Goal: Task Accomplishment & Management: Use online tool/utility

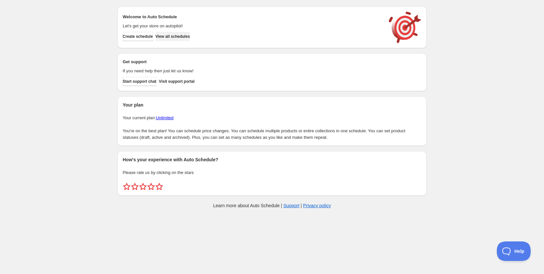
click at [171, 35] on span "View all schedules" at bounding box center [173, 36] width 34 height 5
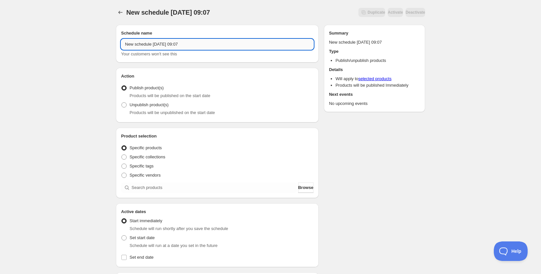
click at [198, 48] on input "New schedule [DATE] 09:07" at bounding box center [217, 44] width 192 height 10
type input "Schedule for [DATE]"
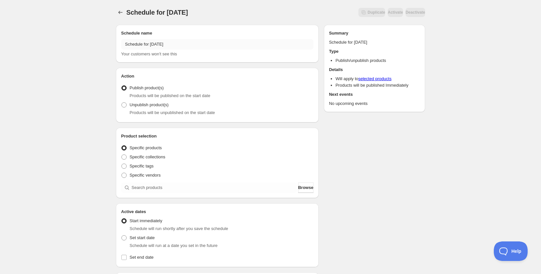
drag, startPoint x: 192, startPoint y: 48, endPoint x: 152, endPoint y: 44, distance: 40.3
click at [152, 44] on input "Schedule for [DATE]" at bounding box center [217, 44] width 192 height 10
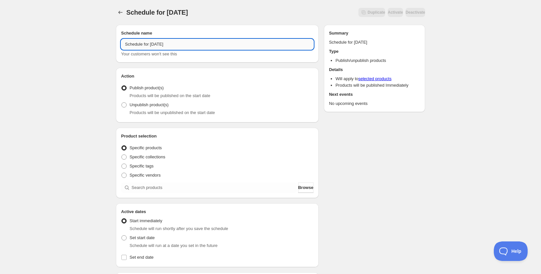
drag, startPoint x: 150, startPoint y: 44, endPoint x: 169, endPoint y: 44, distance: 19.2
click at [169, 44] on input "Schedule for [DATE]" at bounding box center [217, 44] width 192 height 10
click at [145, 188] on input "search" at bounding box center [213, 187] width 165 height 10
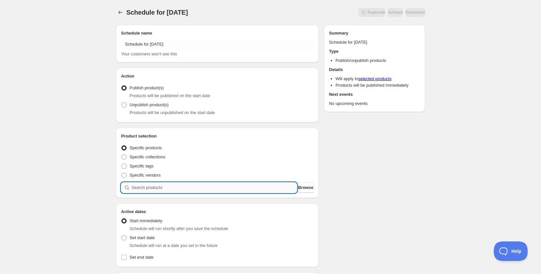
paste input "[DATE]"
type input "[DATE]"
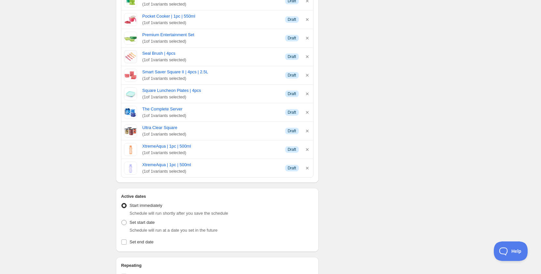
scroll to position [846, 0]
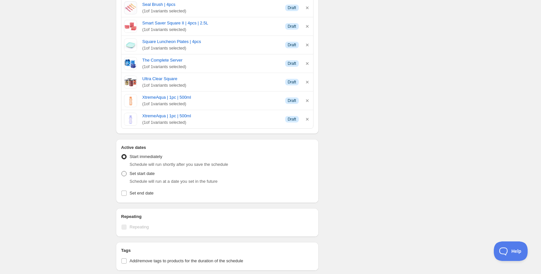
click at [143, 175] on span "Set start date" at bounding box center [141, 173] width 25 height 5
click at [122, 171] on input "Set start date" at bounding box center [121, 171] width 0 height 0
radio input "true"
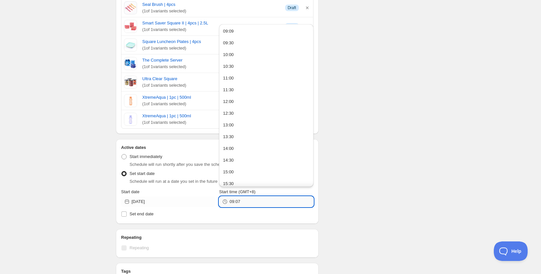
click at [245, 202] on input "09:07" at bounding box center [271, 201] width 84 height 10
click at [237, 57] on button "10:00" at bounding box center [266, 54] width 90 height 10
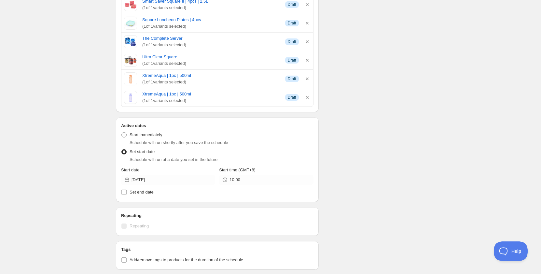
scroll to position [878, 0]
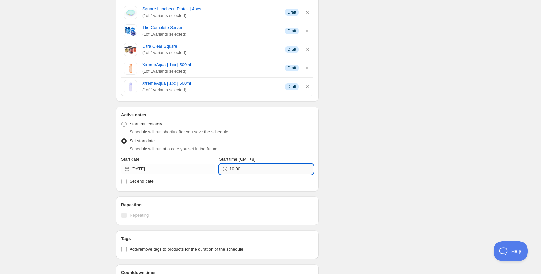
click at [251, 173] on input "10:00" at bounding box center [271, 169] width 84 height 10
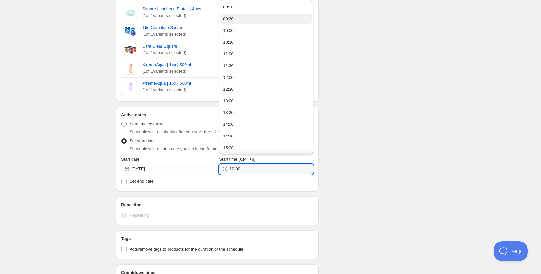
click at [230, 20] on div "09:30" at bounding box center [228, 19] width 11 height 7
drag, startPoint x: 236, startPoint y: 170, endPoint x: 248, endPoint y: 172, distance: 12.2
click at [248, 172] on input "09:30" at bounding box center [271, 169] width 84 height 10
type input "09:55"
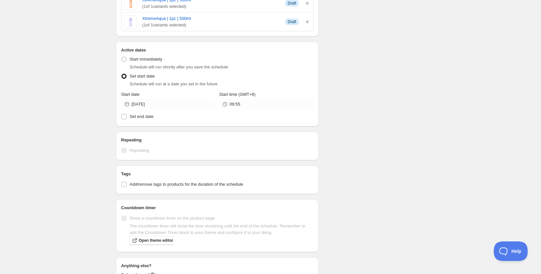
scroll to position [944, 0]
click at [139, 116] on span "Set end date" at bounding box center [141, 116] width 24 height 5
click at [127, 116] on input "Set end date" at bounding box center [123, 116] width 5 height 5
checkbox input "true"
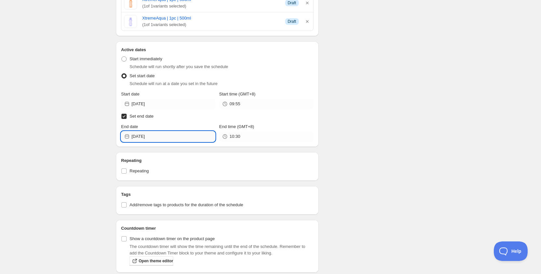
click at [149, 137] on input "[DATE]" at bounding box center [173, 136] width 84 height 10
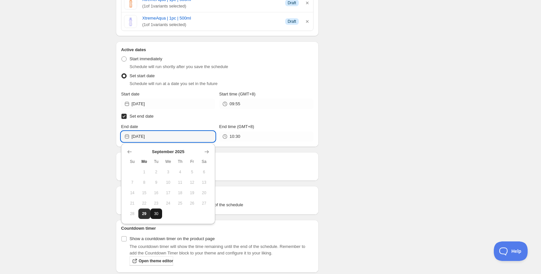
click at [157, 212] on span "30" at bounding box center [156, 213] width 7 height 5
type input "[DATE]"
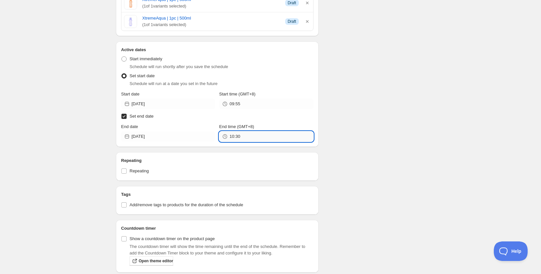
click at [239, 139] on input "10:30" at bounding box center [271, 136] width 84 height 10
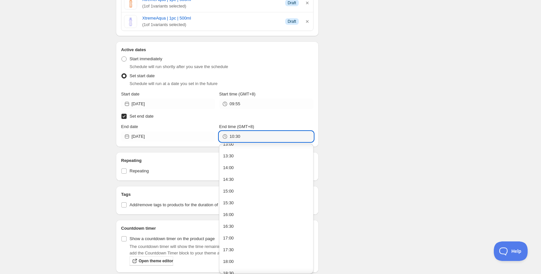
scroll to position [358, 0]
click at [233, 213] on div "18:00" at bounding box center [228, 214] width 11 height 7
type input "18:00"
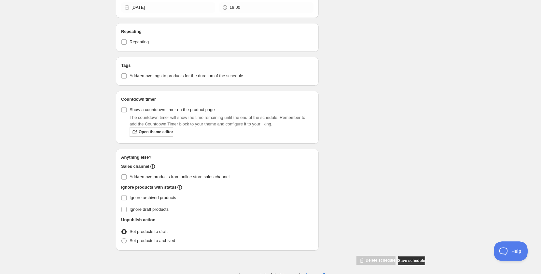
scroll to position [1076, 0]
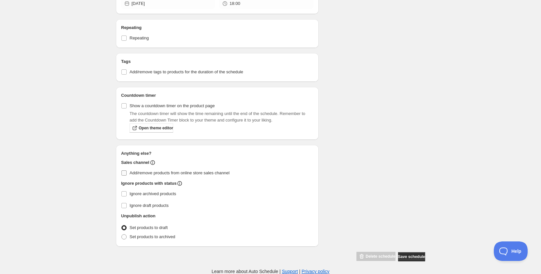
click at [135, 176] on label "Add/remove products from online store sales channel" at bounding box center [217, 172] width 192 height 9
click at [127, 175] on input "Add/remove products from online store sales channel" at bounding box center [123, 172] width 5 height 5
checkbox input "true"
click at [172, 75] on span "Add/remove tags to products for the duration of the schedule" at bounding box center [186, 72] width 114 height 7
click at [127, 75] on input "Add/remove tags to products for the duration of the schedule" at bounding box center [123, 71] width 5 height 5
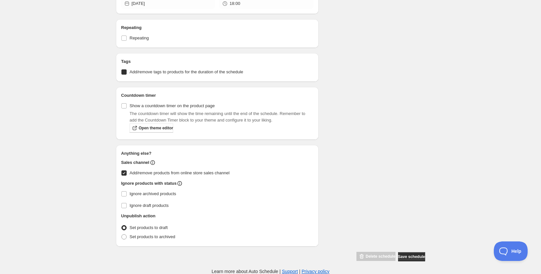
checkbox input "true"
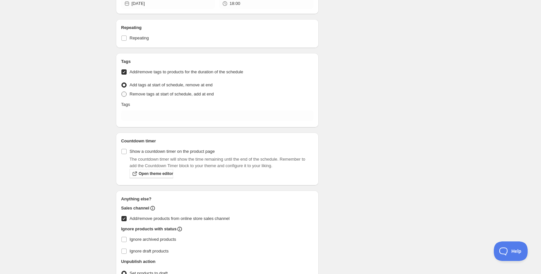
click at [162, 96] on span "Remove tags at start of schedule, add at end" at bounding box center [171, 93] width 84 height 5
click at [122, 92] on input "Remove tags at start of schedule, add at end" at bounding box center [121, 91] width 0 height 0
radio input "true"
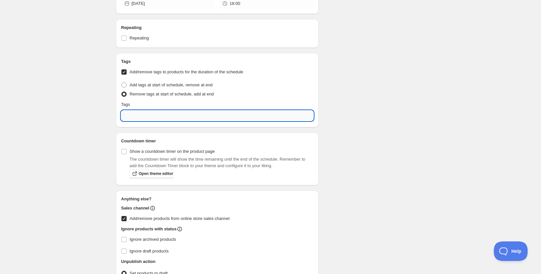
click at [165, 113] on input "text" at bounding box center [217, 115] width 192 height 10
click at [160, 132] on p "Add testing" at bounding box center [221, 131] width 175 height 7
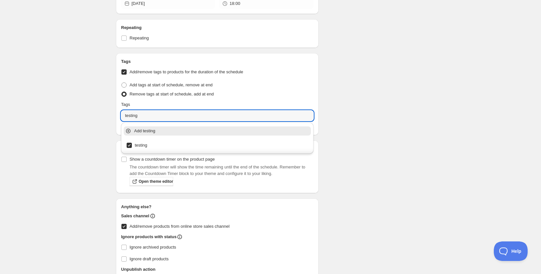
type input "testing"
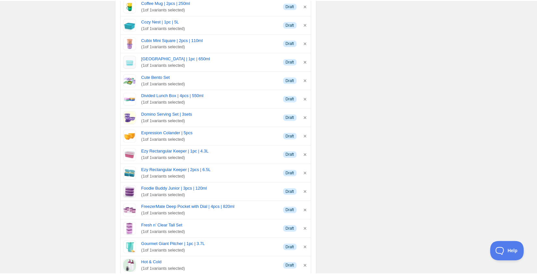
scroll to position [1076, 0]
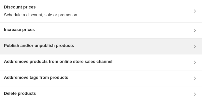
click at [51, 43] on h3 "Publish and/or unpublish products" at bounding box center [39, 45] width 70 height 7
